Goal: Download file/media

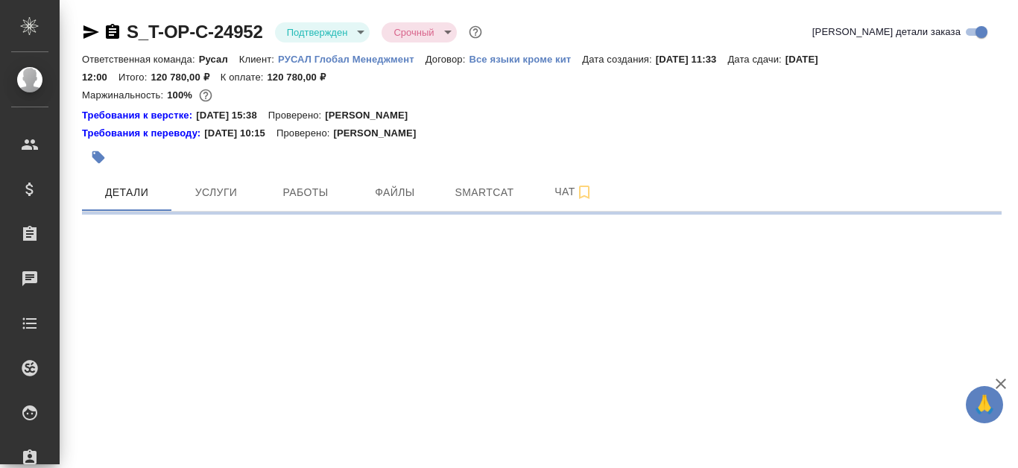
select select "RU"
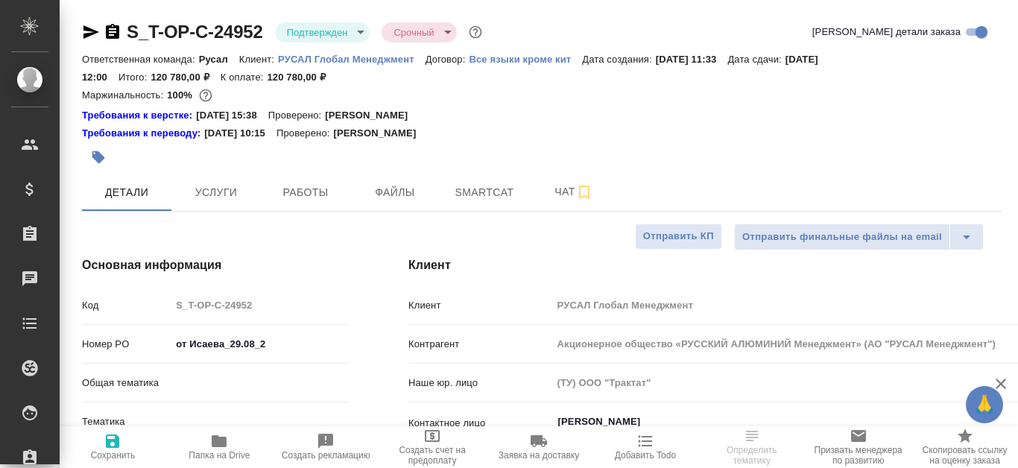
type textarea "x"
type input "Русал"
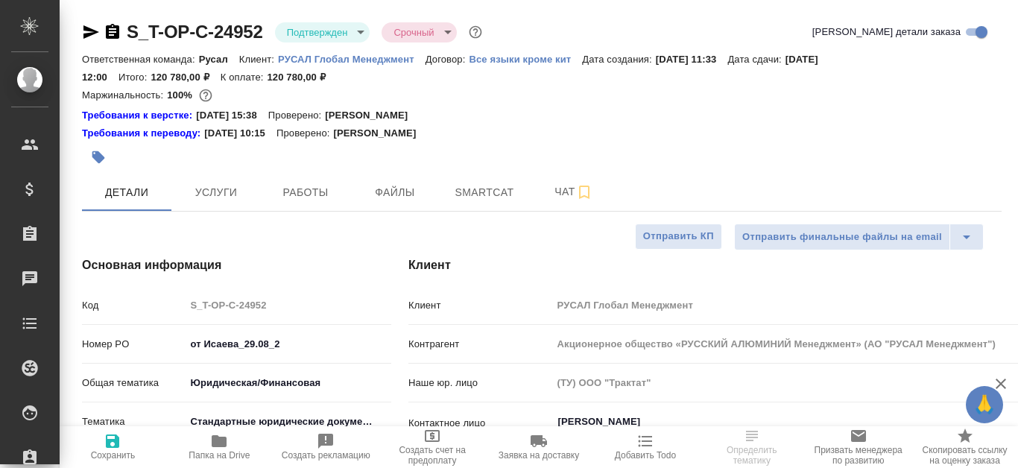
type input "[PERSON_NAME]"
click at [398, 187] on span "Файлы" at bounding box center [395, 192] width 72 height 19
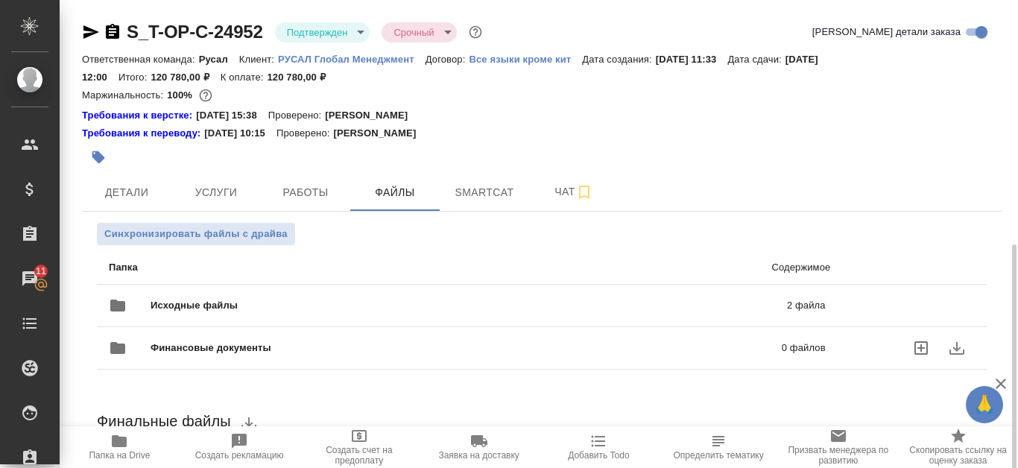
scroll to position [149, 0]
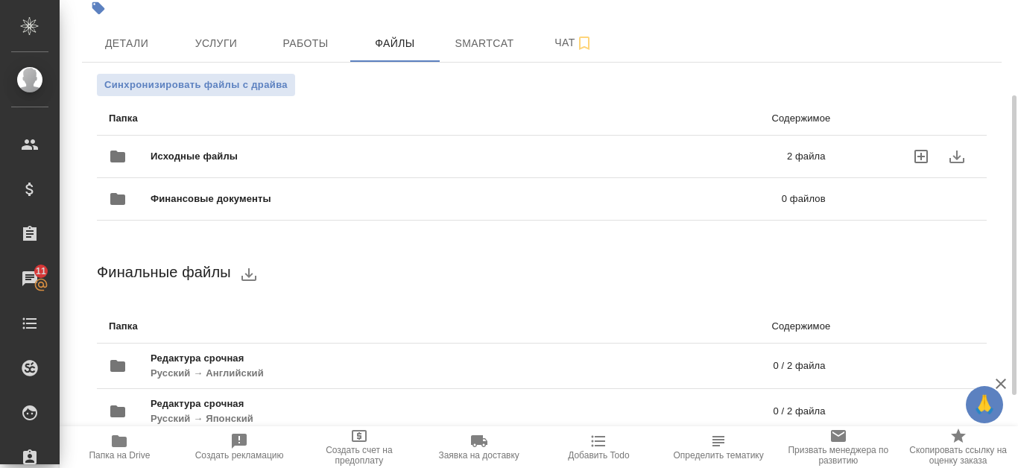
click at [485, 148] on div "Исходные файлы 2 файла" at bounding box center [467, 157] width 717 height 36
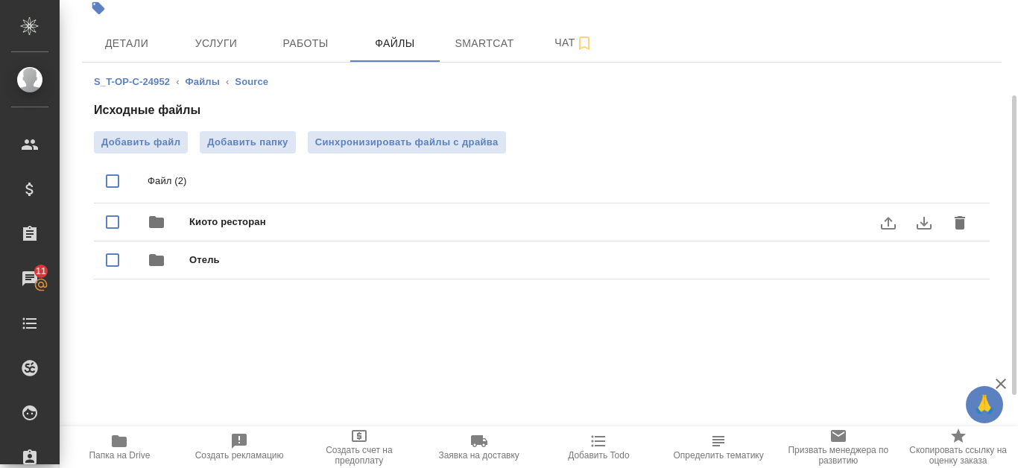
drag, startPoint x: 468, startPoint y: 242, endPoint x: 514, endPoint y: 224, distance: 48.6
click at [514, 224] on span "Киото ресторан" at bounding box center [571, 222] width 765 height 15
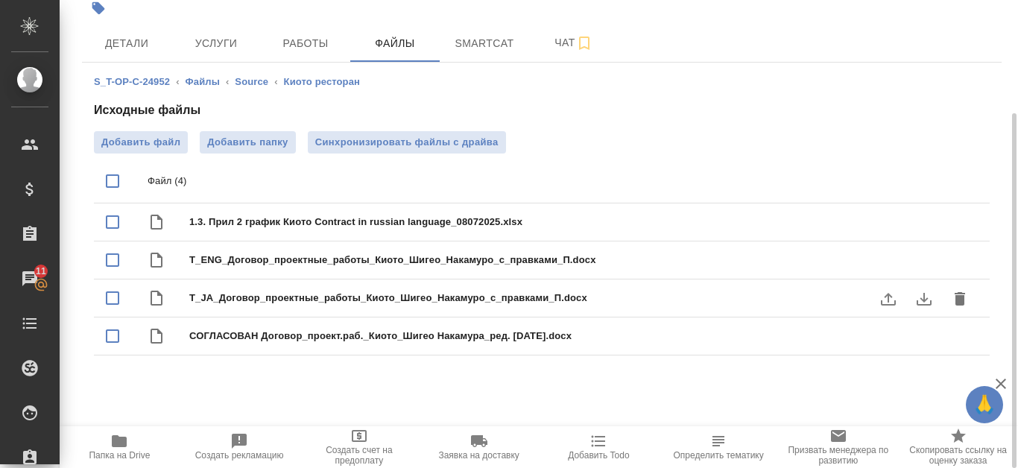
scroll to position [81, 0]
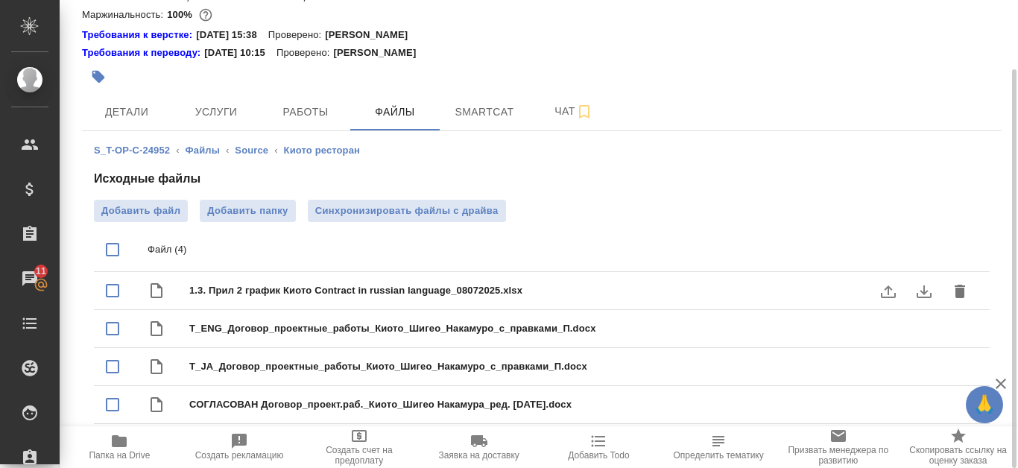
click at [358, 283] on span "1.3. Прил 2 график Киото Contract in russian language_08072025.xlsx" at bounding box center [571, 290] width 765 height 15
checkbox input "true"
click at [917, 288] on icon "download" at bounding box center [924, 292] width 18 height 18
